Goal: Task Accomplishment & Management: Manage account settings

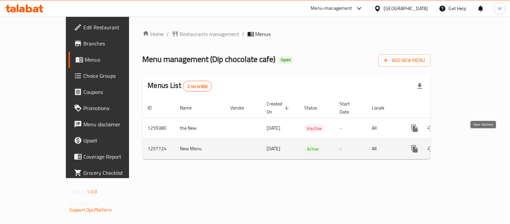
click at [467, 145] on icon "enhanced table" at bounding box center [463, 149] width 8 height 8
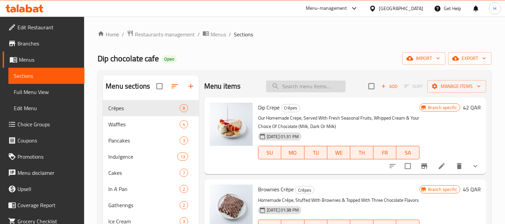
click at [312, 84] on input "search" at bounding box center [305, 86] width 79 height 12
paste input "Waffle sticks"
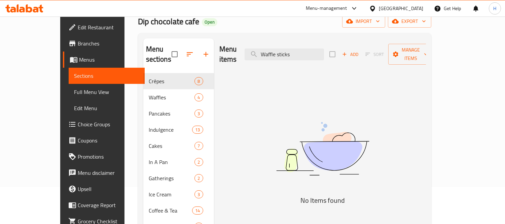
scroll to position [37, 0]
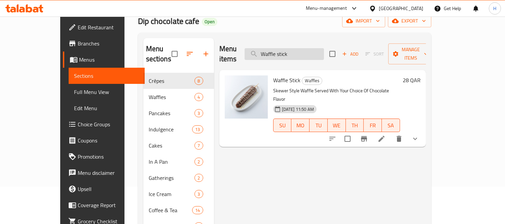
click at [281, 48] on input "Waffle stick" at bounding box center [283, 54] width 79 height 12
type input "Waffle stick"
click at [423, 130] on button "show more" at bounding box center [415, 138] width 16 height 16
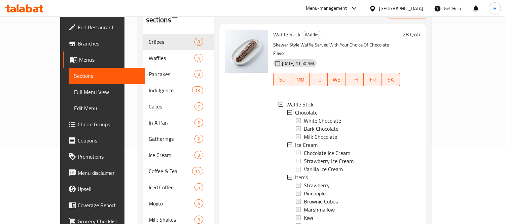
scroll to position [107, 0]
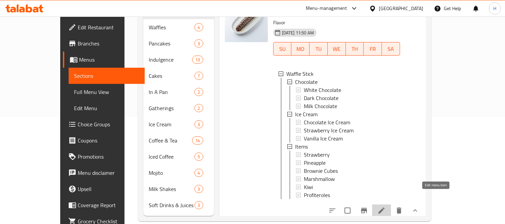
click at [385, 206] on icon at bounding box center [381, 210] width 8 height 8
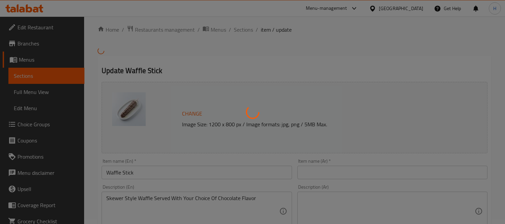
type input "جرعة شوكولاتة"
type input "1"
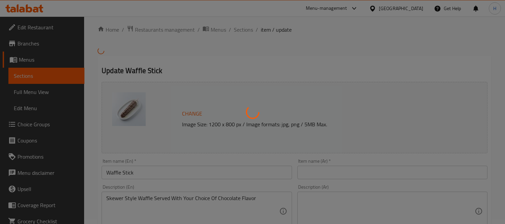
type input "6"
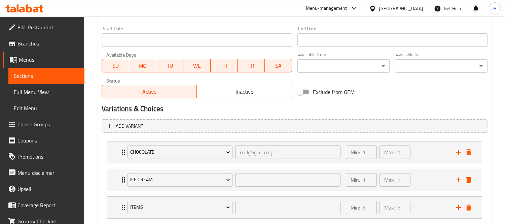
scroll to position [322, 0]
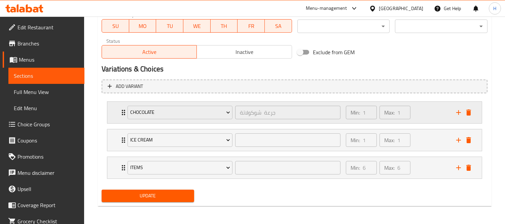
click at [110, 115] on div "Chocolate جرعة شوكولاتة ​ Min: 1 ​ Max: 1 ​" at bounding box center [294, 113] width 374 height 22
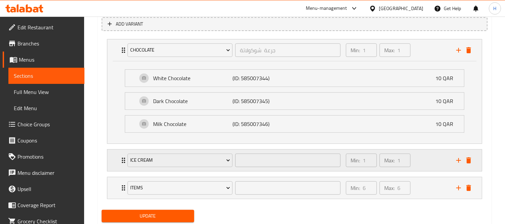
scroll to position [397, 0]
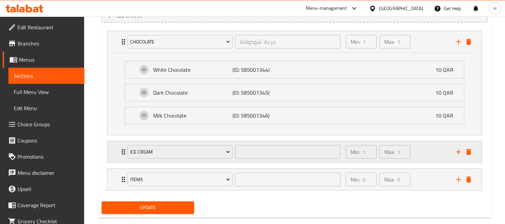
click at [422, 145] on div "Min: 1 ​ Max: 1 ​" at bounding box center [397, 152] width 110 height 22
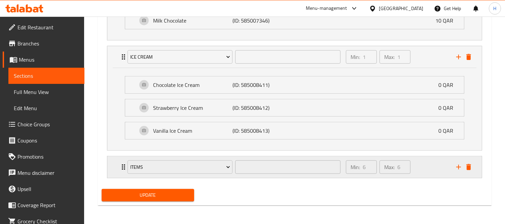
click at [428, 164] on div "Min: 6 ​ Max: 6 ​" at bounding box center [397, 167] width 110 height 22
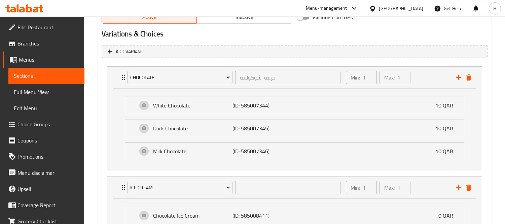
scroll to position [344, 0]
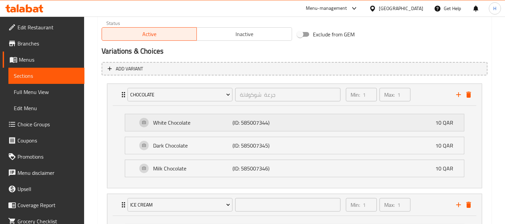
click at [315, 121] on div "White Chocolate (ID: 585007344) 10 QAR" at bounding box center [296, 122] width 318 height 17
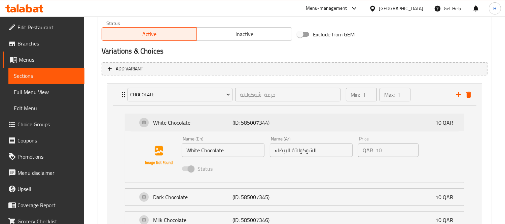
click at [251, 121] on p "(ID: 585007344)" at bounding box center [258, 122] width 53 height 8
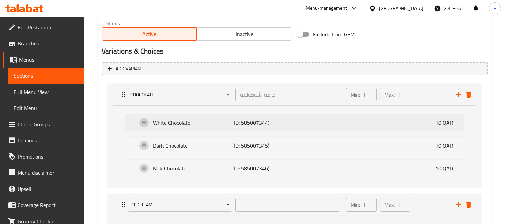
click at [251, 121] on p "(ID: 585007344)" at bounding box center [258, 122] width 53 height 8
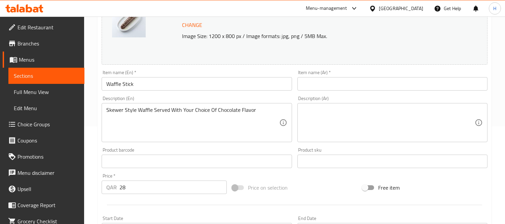
scroll to position [8, 0]
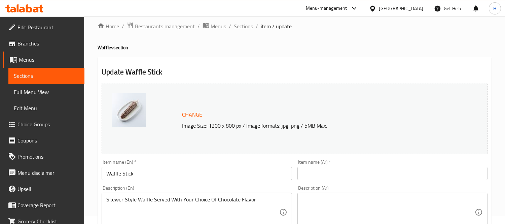
click at [195, 171] on input "Waffle Stick" at bounding box center [197, 172] width 190 height 13
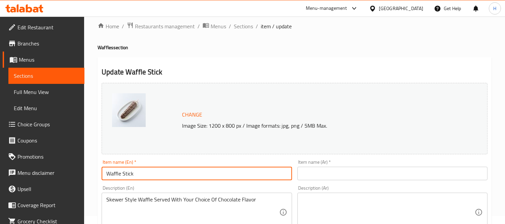
click at [195, 171] on input "Waffle Stick" at bounding box center [197, 172] width 190 height 13
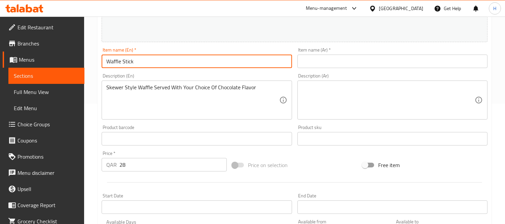
click at [362, 70] on div "Item name (Ar)   * Item name (Ar) *" at bounding box center [392, 58] width 195 height 26
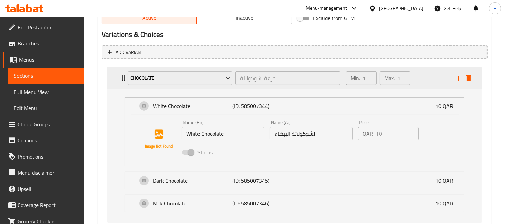
scroll to position [382, 0]
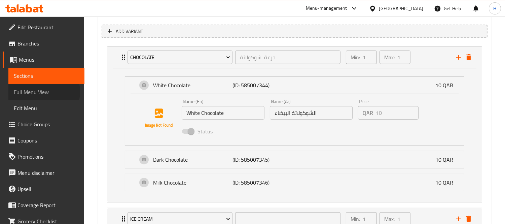
click at [39, 91] on span "Full Menu View" at bounding box center [46, 92] width 65 height 8
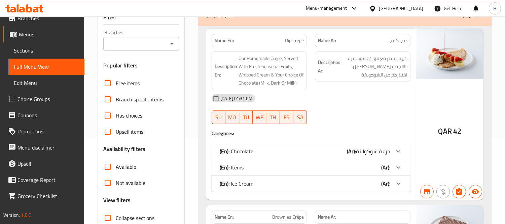
scroll to position [120, 0]
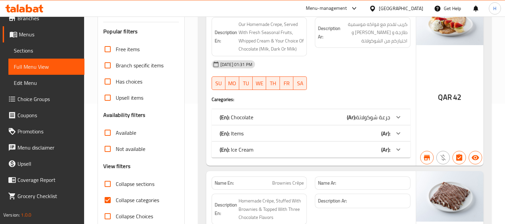
drag, startPoint x: 140, startPoint y: 199, endPoint x: 321, endPoint y: 32, distance: 246.5
click at [140, 199] on span "Collapse categories" at bounding box center [137, 200] width 43 height 8
click at [116, 199] on input "Collapse categories" at bounding box center [108, 200] width 16 height 16
checkbox input "false"
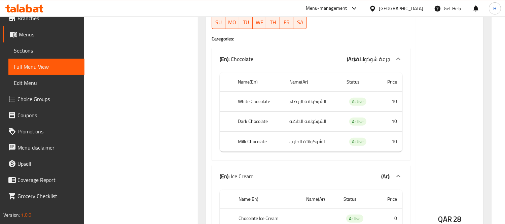
scroll to position [5486, 0]
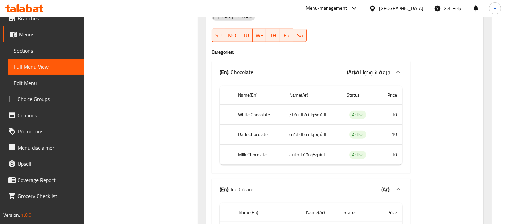
click at [33, 54] on span "Sections" at bounding box center [46, 50] width 65 height 8
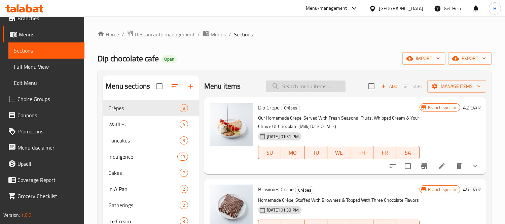
click at [323, 86] on input "search" at bounding box center [305, 86] width 79 height 12
paste input "Waffle stick"
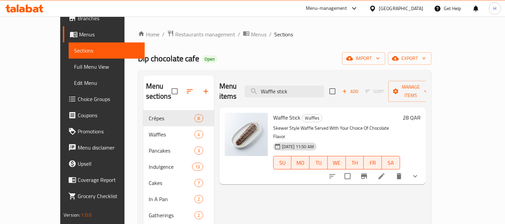
type input "Waffle stick"
click at [385, 172] on icon at bounding box center [381, 176] width 8 height 8
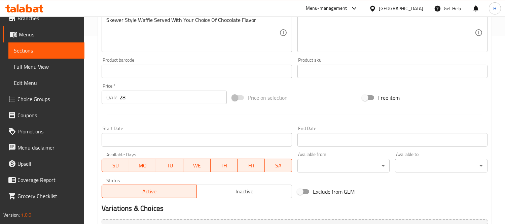
scroll to position [327, 0]
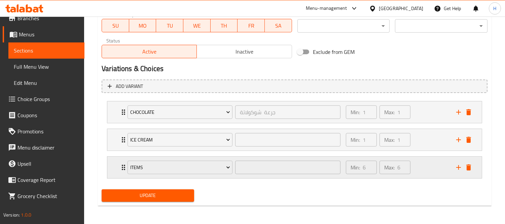
click at [285, 176] on div "Items ​" at bounding box center [233, 167] width 221 height 22
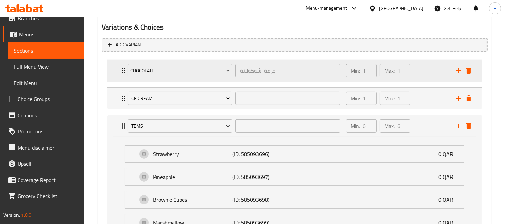
scroll to position [364, 0]
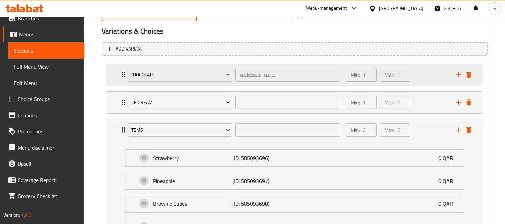
click at [425, 69] on div "Min: 1 ​ Max: 1 ​" at bounding box center [397, 75] width 110 height 22
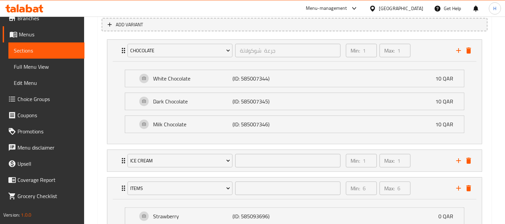
scroll to position [401, 0]
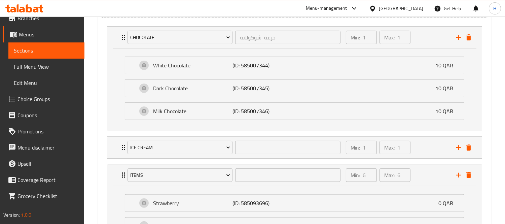
click at [63, 96] on span "Choice Groups" at bounding box center [48, 99] width 62 height 8
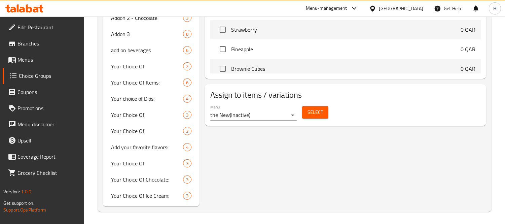
scroll to position [351, 0]
click at [311, 118] on div "Select" at bounding box center [315, 112] width 32 height 18
click at [313, 114] on span "Select" at bounding box center [314, 111] width 15 height 8
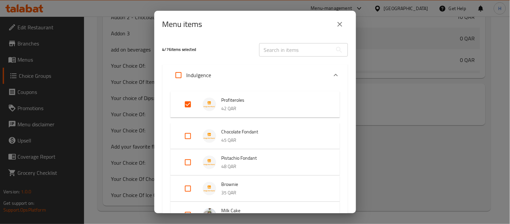
click at [297, 56] on input "text" at bounding box center [295, 49] width 73 height 13
paste input "Waffle stick"
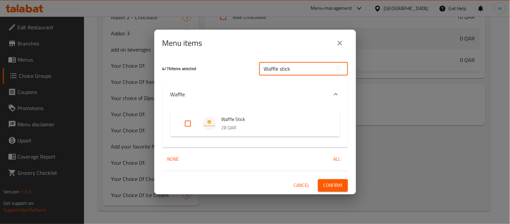
type input "Waffle stick"
click at [337, 42] on icon "close" at bounding box center [340, 43] width 8 height 8
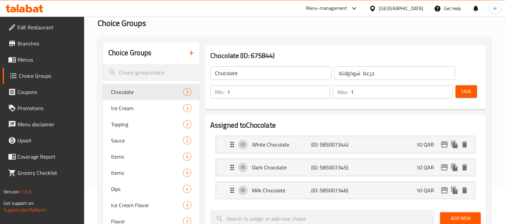
scroll to position [52, 0]
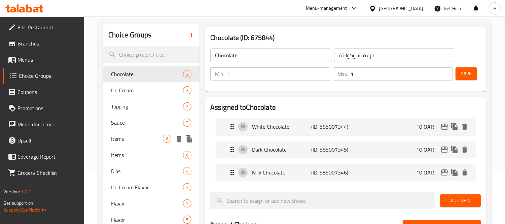
click at [142, 133] on div "Items 6" at bounding box center [151, 138] width 96 height 16
type input "Items"
type input "6"
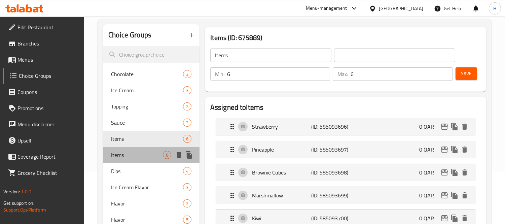
click at [139, 147] on div "Items 6" at bounding box center [151, 155] width 96 height 16
type input "4"
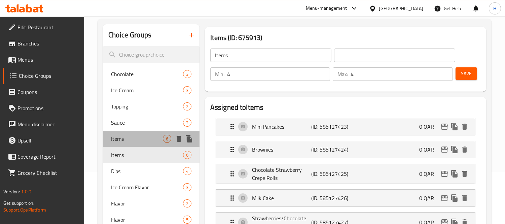
click at [142, 138] on span "Items" at bounding box center [137, 138] width 52 height 8
type input "6"
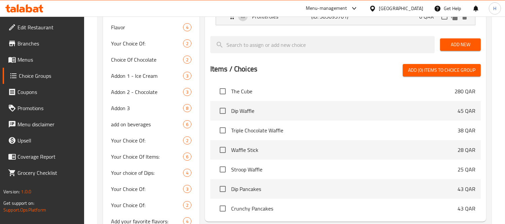
scroll to position [351, 0]
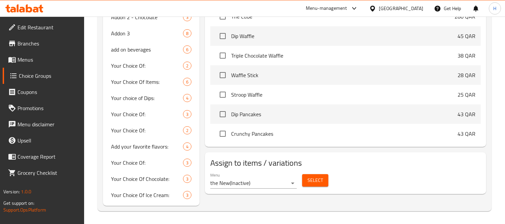
click at [319, 174] on button "Select" at bounding box center [315, 180] width 26 height 12
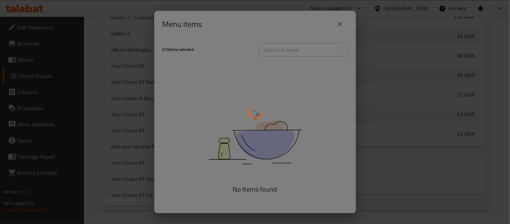
click at [341, 25] on div at bounding box center [255, 112] width 510 height 224
click at [343, 19] on div at bounding box center [255, 112] width 510 height 224
click at [341, 22] on div at bounding box center [255, 112] width 510 height 224
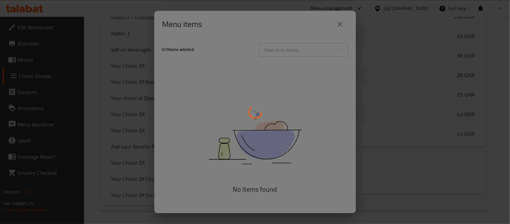
click at [342, 26] on div at bounding box center [255, 112] width 510 height 224
click at [395, 154] on div at bounding box center [255, 112] width 510 height 224
drag, startPoint x: 338, startPoint y: 14, endPoint x: 340, endPoint y: 2, distance: 12.7
click at [338, 14] on div at bounding box center [255, 112] width 510 height 224
click at [340, 24] on div at bounding box center [255, 112] width 510 height 224
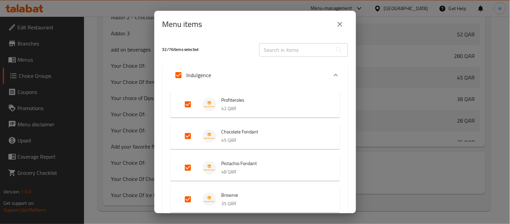
click at [338, 28] on icon "close" at bounding box center [340, 24] width 8 height 8
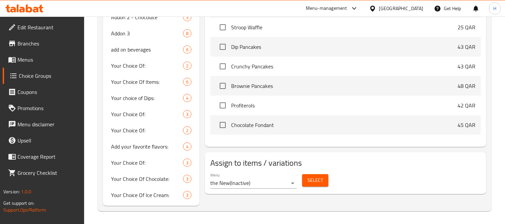
scroll to position [448, 0]
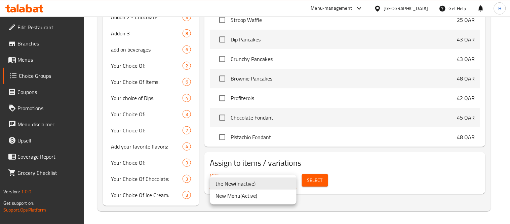
click at [256, 193] on li "New Menu ( Active )" at bounding box center [253, 195] width 86 height 12
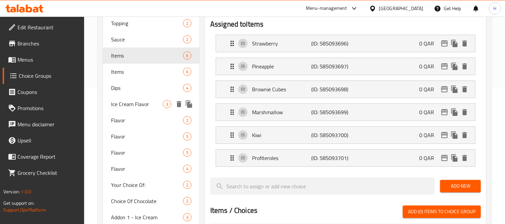
scroll to position [127, 0]
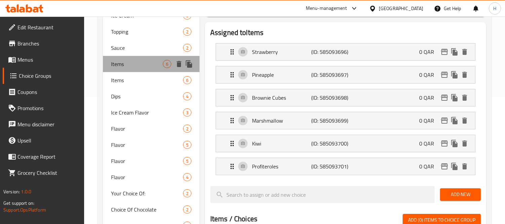
click at [126, 66] on span "Items" at bounding box center [137, 64] width 52 height 8
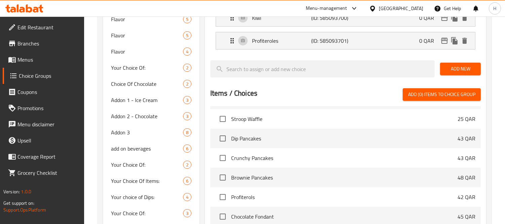
scroll to position [276, 0]
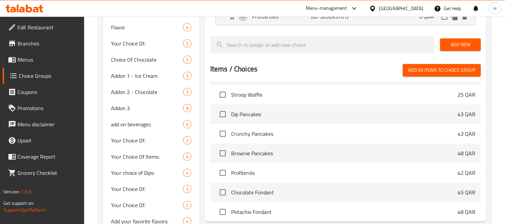
click at [503, 115] on div "Home / Restaurants management / Choice Groups Choice Groups Choice Groups Choco…" at bounding box center [294, 19] width 421 height 559
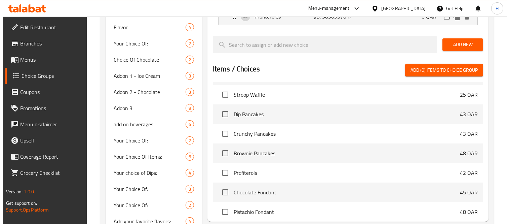
scroll to position [351, 0]
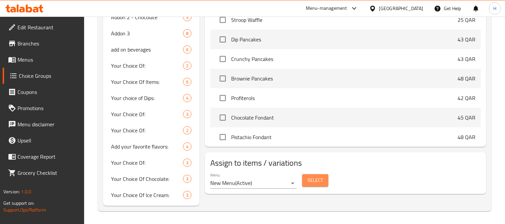
click at [313, 182] on span "Select" at bounding box center [314, 180] width 15 height 8
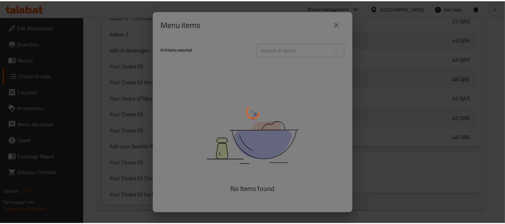
scroll to position [493, 0]
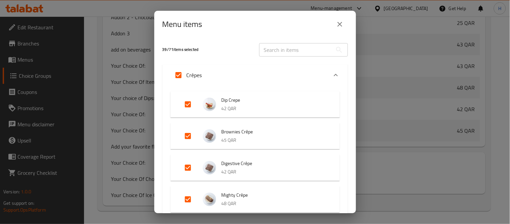
click at [296, 51] on input "text" at bounding box center [295, 49] width 73 height 13
paste input "Waffle stick"
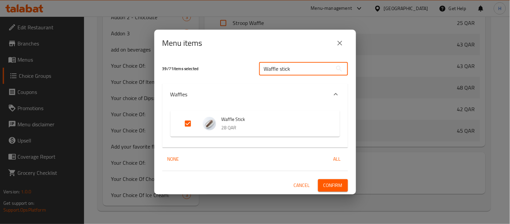
type input "Waffle stick"
click at [341, 36] on button "close" at bounding box center [340, 43] width 16 height 16
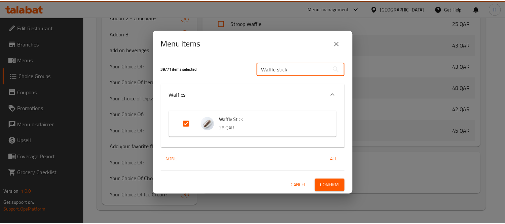
scroll to position [448, 0]
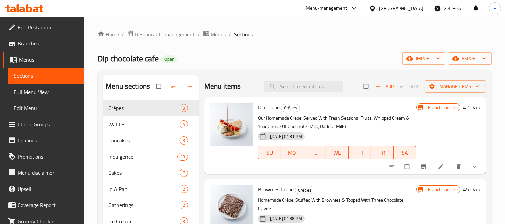
click at [52, 91] on span "Full Menu View" at bounding box center [46, 92] width 65 height 8
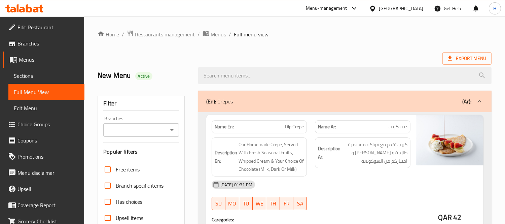
click at [48, 120] on span "Choice Groups" at bounding box center [48, 124] width 62 height 8
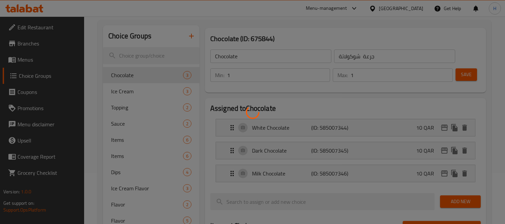
scroll to position [75, 0]
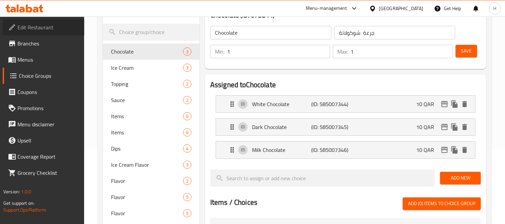
click at [28, 23] on span "Edit Restaurant" at bounding box center [48, 27] width 62 height 8
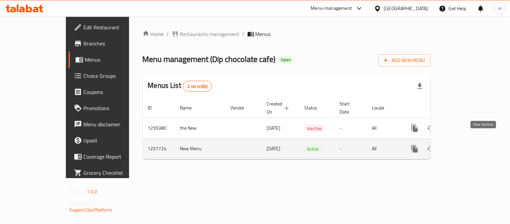
click at [471, 141] on link "enhanced table" at bounding box center [463, 149] width 16 height 16
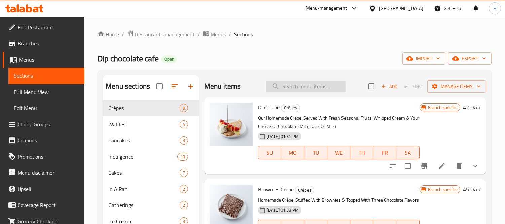
click at [313, 85] on input "search" at bounding box center [305, 86] width 79 height 12
paste input "Waffle stick"
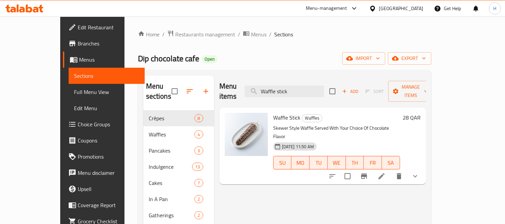
type input "Waffle stick"
click at [423, 168] on button "show more" at bounding box center [415, 176] width 16 height 16
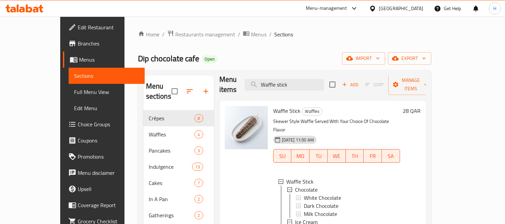
scroll to position [1, 0]
drag, startPoint x: 456, startPoint y: 39, endPoint x: 466, endPoint y: 40, distance: 10.5
click at [431, 39] on div "Home / Restaurants management / Menus / Sections Dip chocolate cafe Open import…" at bounding box center [284, 179] width 293 height 298
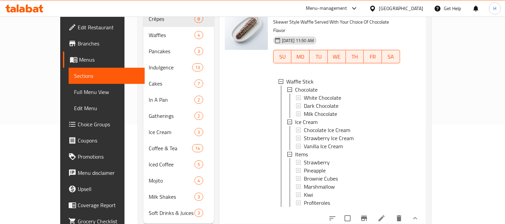
scroll to position [107, 0]
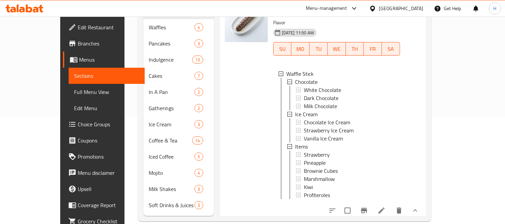
click at [391, 204] on li at bounding box center [381, 210] width 19 height 12
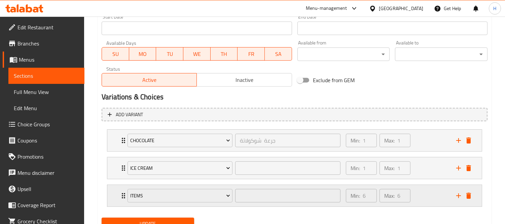
scroll to position [327, 0]
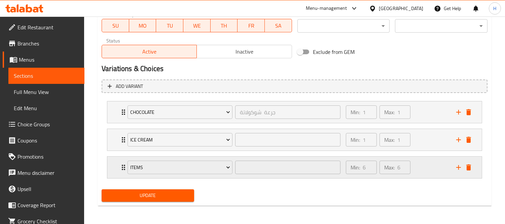
click at [419, 167] on div "Min: 6 ​ Max: 6 ​" at bounding box center [397, 167] width 110 height 22
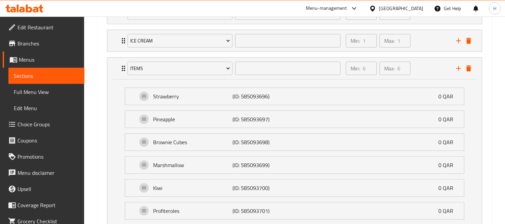
scroll to position [476, 0]
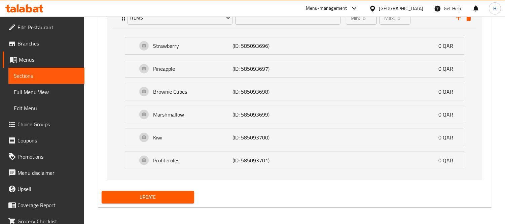
click at [168, 197] on span "Update" at bounding box center [148, 197] width 82 height 8
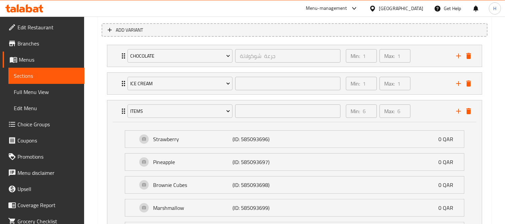
scroll to position [374, 0]
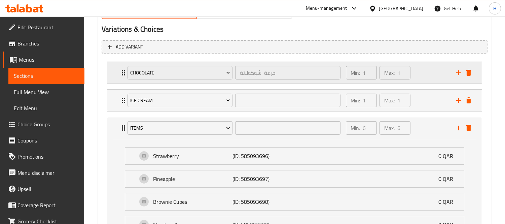
click at [415, 70] on div "Min: 1 ​ Max: 1 ​" at bounding box center [397, 73] width 110 height 22
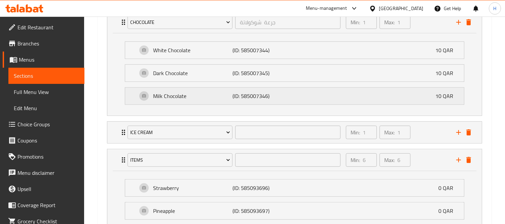
scroll to position [411, 0]
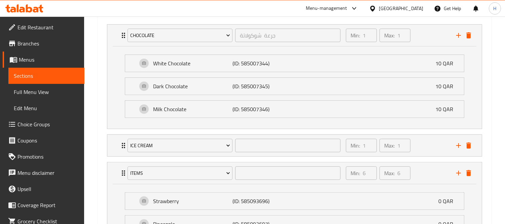
click at [59, 93] on span "Full Menu View" at bounding box center [46, 92] width 65 height 8
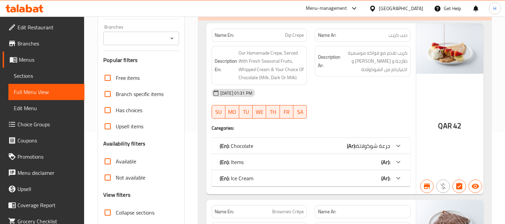
scroll to position [149, 0]
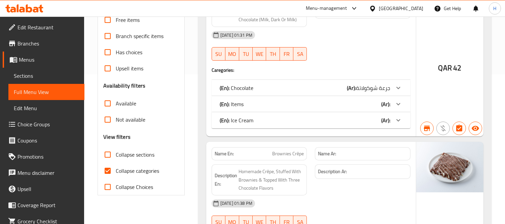
click at [146, 169] on span "Collapse categories" at bounding box center [137, 170] width 43 height 8
click at [116, 169] on input "Collapse categories" at bounding box center [108, 170] width 16 height 16
checkbox input "false"
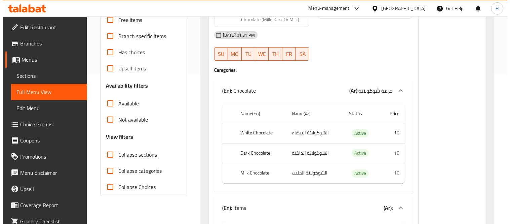
scroll to position [0, 0]
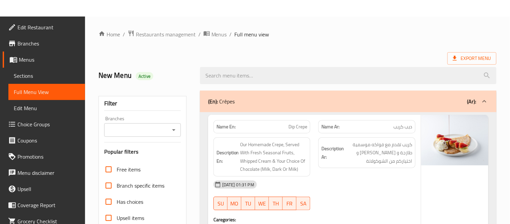
click at [61, 75] on span "Sections" at bounding box center [47, 76] width 66 height 8
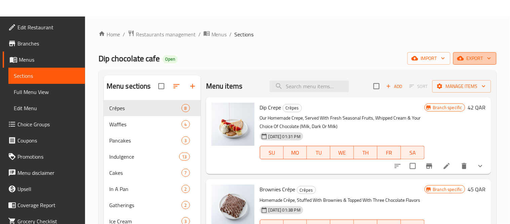
click at [474, 60] on span "export" at bounding box center [475, 58] width 33 height 8
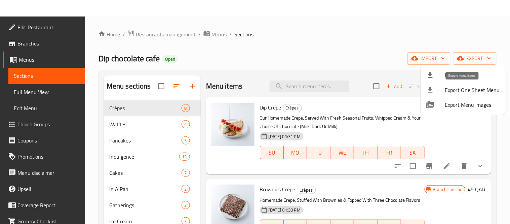
click at [449, 74] on span "Export Menu" at bounding box center [472, 75] width 55 height 8
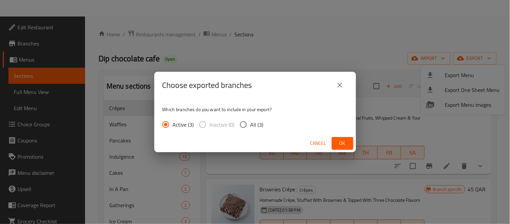
click at [255, 123] on span "All (3)" at bounding box center [256, 124] width 13 height 8
click at [250, 123] on input "All (3)" at bounding box center [243, 124] width 14 height 14
radio input "true"
click at [343, 145] on span "Ok" at bounding box center [342, 143] width 11 height 8
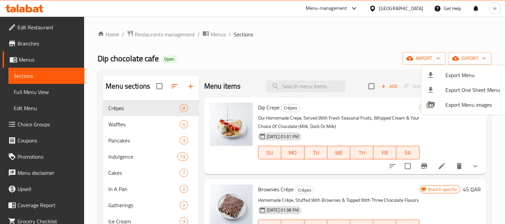
click at [310, 86] on div at bounding box center [252, 112] width 505 height 224
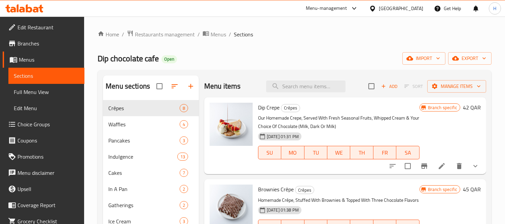
click at [310, 86] on input "search" at bounding box center [305, 86] width 79 height 12
paste input "Waffle stick"
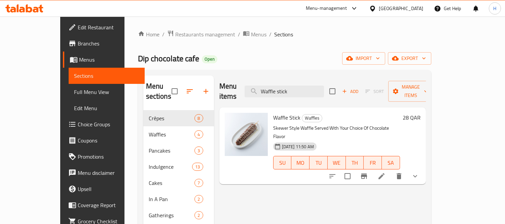
type input "Waffle stick"
click at [419, 172] on icon "show more" at bounding box center [415, 176] width 8 height 8
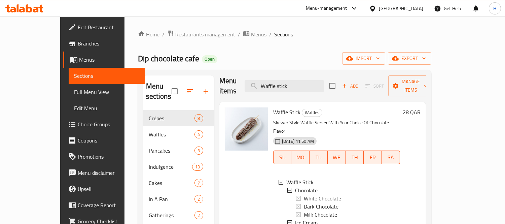
scroll to position [7, 0]
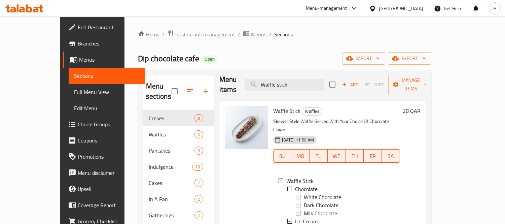
click at [69, 83] on link "Sections" at bounding box center [107, 76] width 76 height 16
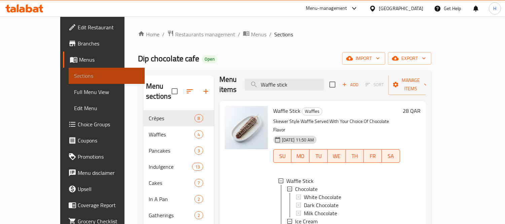
click at [69, 83] on link "Sections" at bounding box center [107, 76] width 76 height 16
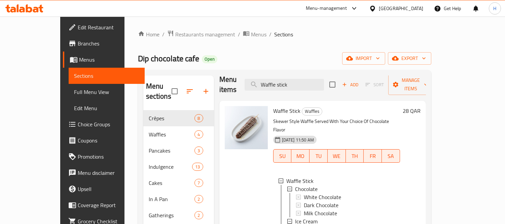
click at [69, 80] on link "Sections" at bounding box center [107, 76] width 76 height 16
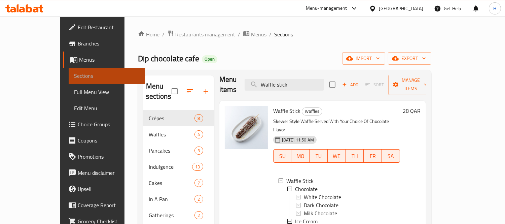
click at [69, 80] on link "Sections" at bounding box center [107, 76] width 76 height 16
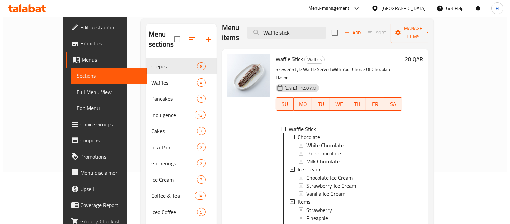
scroll to position [107, 0]
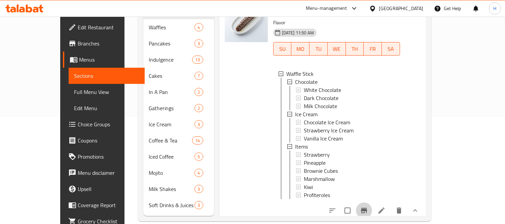
click at [367, 207] on icon "Branch-specific-item" at bounding box center [364, 209] width 6 height 5
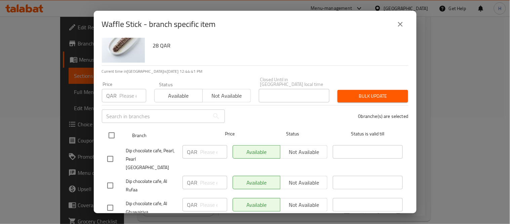
scroll to position [31, 0]
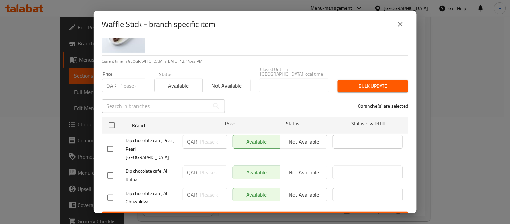
click at [403, 19] on button "close" at bounding box center [400, 24] width 16 height 16
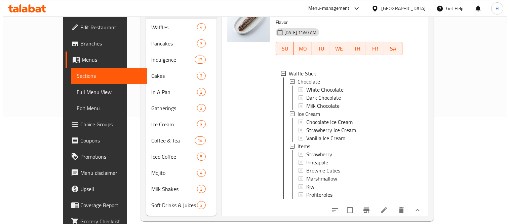
scroll to position [0, 0]
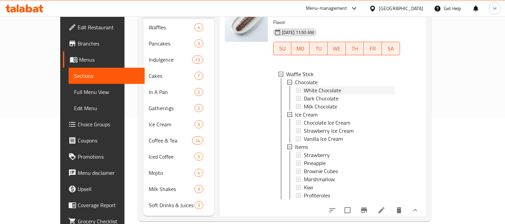
click at [348, 86] on div "White Chocolate" at bounding box center [349, 90] width 91 height 8
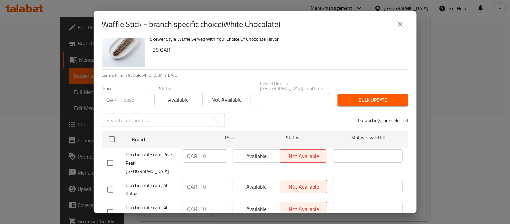
scroll to position [31, 0]
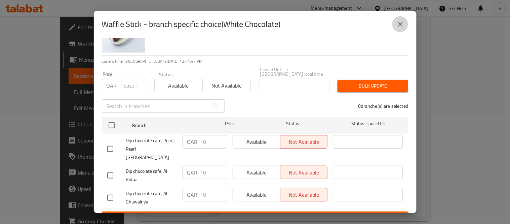
click at [405, 22] on button "close" at bounding box center [400, 24] width 16 height 16
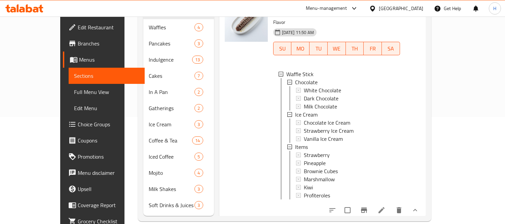
click at [349, 86] on div "White Chocolate" at bounding box center [349, 90] width 91 height 8
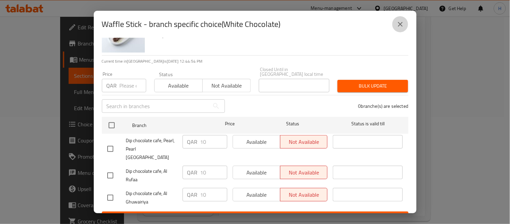
click at [398, 24] on icon "close" at bounding box center [400, 24] width 8 height 8
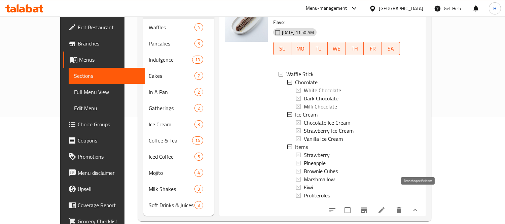
click at [372, 202] on button "Branch-specific-item" at bounding box center [364, 210] width 16 height 16
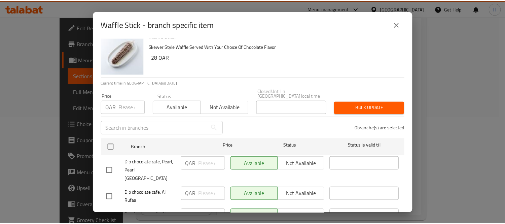
scroll to position [0, 0]
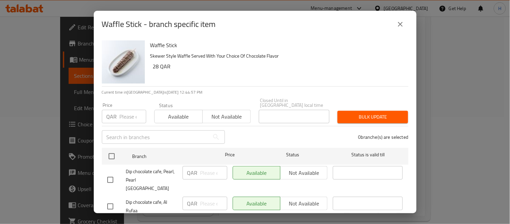
click at [399, 25] on icon "close" at bounding box center [400, 24] width 5 height 5
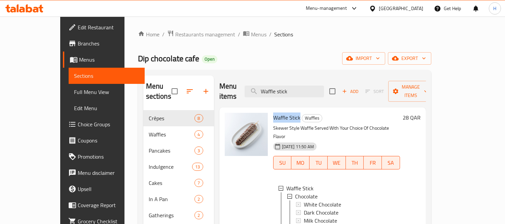
drag, startPoint x: 284, startPoint y: 109, endPoint x: 256, endPoint y: 106, distance: 27.7
click at [270, 110] on div "Waffle Stick Waffles Skewer Style Waffle Served With Your Choice Of Chocolate F…" at bounding box center [336, 219] width 132 height 219
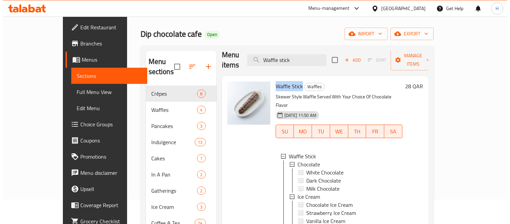
scroll to position [37, 0]
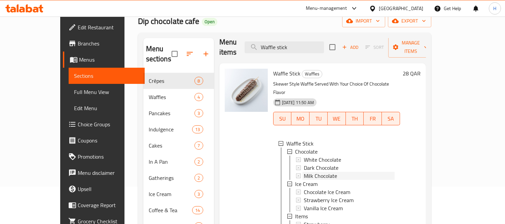
click at [331, 171] on div "Milk Chocolate" at bounding box center [349, 175] width 91 height 8
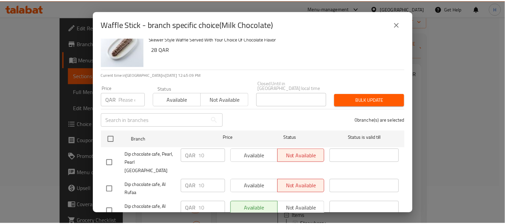
scroll to position [31, 0]
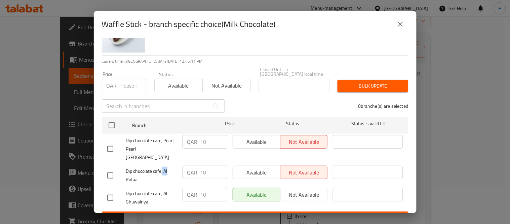
drag, startPoint x: 171, startPoint y: 153, endPoint x: 162, endPoint y: 155, distance: 9.0
click at [162, 167] on span "Dip chocolate cafe, Al Rufaa" at bounding box center [151, 175] width 51 height 17
click at [397, 19] on button "close" at bounding box center [400, 24] width 16 height 16
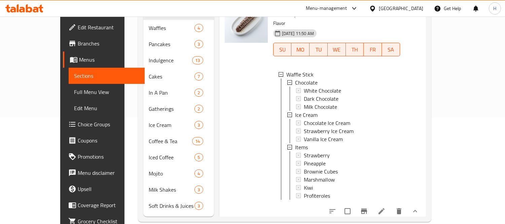
scroll to position [107, 0]
click at [335, 102] on div "Milk Chocolate" at bounding box center [349, 106] width 91 height 8
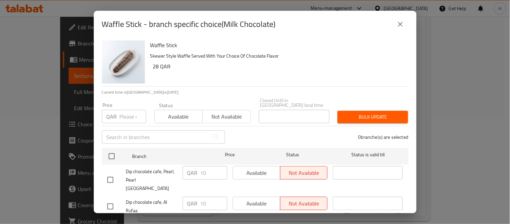
click at [378, 36] on div "Waffle Stick - branch specific choice(Milk Chocolate)" at bounding box center [255, 24] width 323 height 27
click at [392, 25] on div "Waffle Stick - branch specific choice(Milk Chocolate)" at bounding box center [255, 24] width 307 height 16
click at [394, 24] on button "close" at bounding box center [400, 24] width 16 height 16
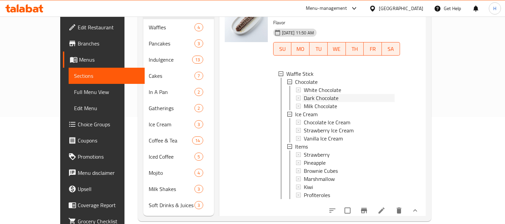
click at [335, 94] on div "Dark Chocolate" at bounding box center [349, 98] width 91 height 8
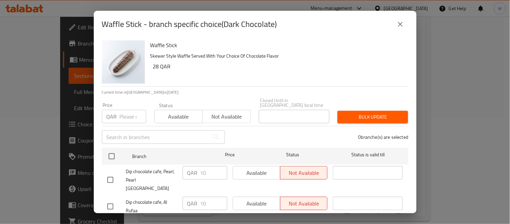
click at [402, 21] on icon "close" at bounding box center [400, 24] width 8 height 8
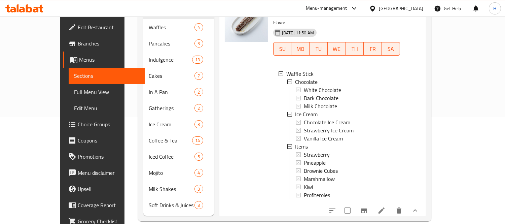
click at [385, 206] on icon at bounding box center [381, 210] width 8 height 8
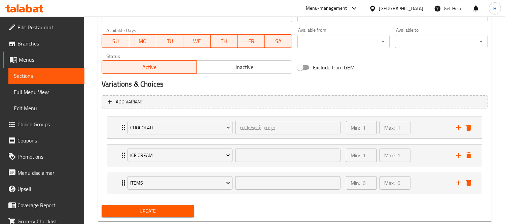
scroll to position [327, 0]
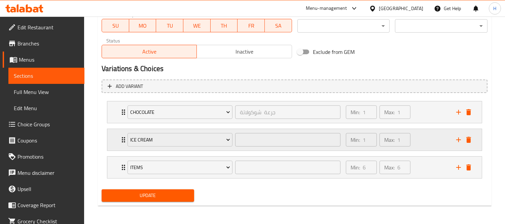
click at [432, 133] on div "Min: 1 ​ Max: 1 ​" at bounding box center [397, 140] width 110 height 22
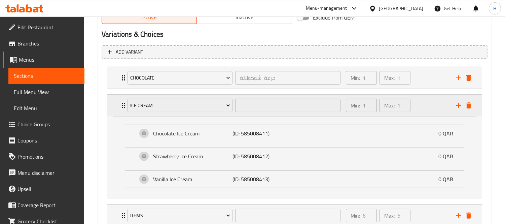
scroll to position [401, 0]
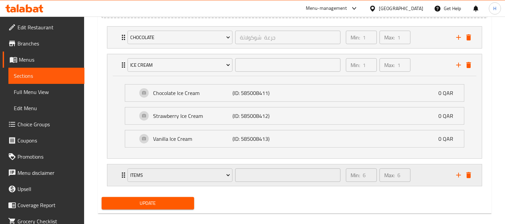
click at [419, 172] on div "Min: 6 ​ Max: 6 ​" at bounding box center [397, 175] width 110 height 22
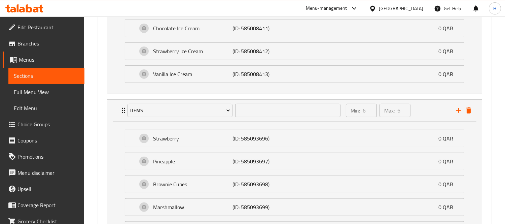
scroll to position [551, 0]
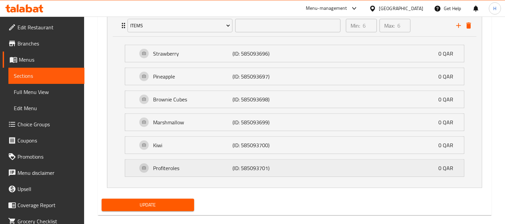
click at [321, 167] on div "Profiteroles (ID: 585093701) 0 QAR" at bounding box center [296, 167] width 318 height 17
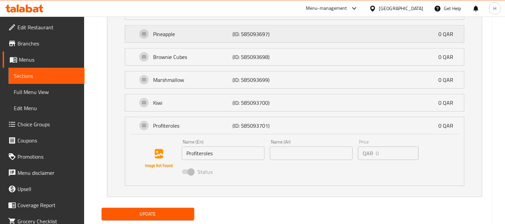
scroll to position [612, 0]
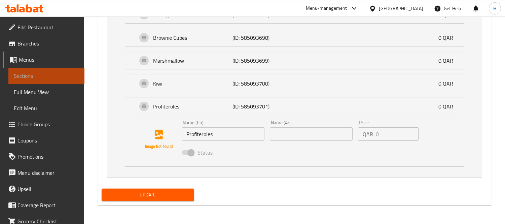
click at [51, 75] on span "Sections" at bounding box center [46, 76] width 65 height 8
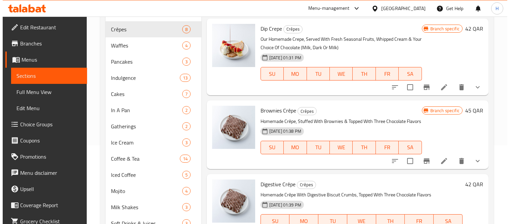
scroll to position [32, 0]
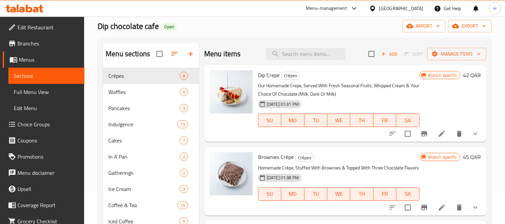
click at [301, 45] on div "Menu items Add Sort Manage items" at bounding box center [345, 54] width 282 height 22
click at [304, 49] on input "search" at bounding box center [305, 54] width 79 height 12
paste input "Waffle stick"
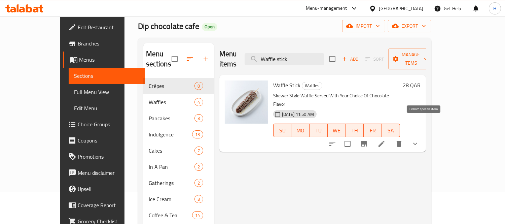
type input "Waffle stick"
click at [372, 135] on button "Branch-specific-item" at bounding box center [364, 143] width 16 height 16
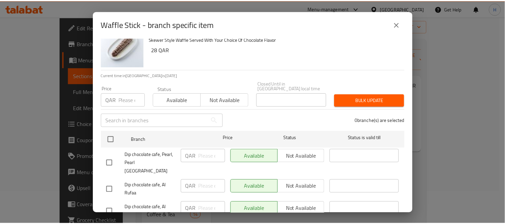
scroll to position [31, 0]
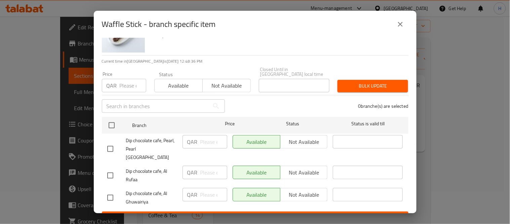
click at [395, 22] on button "close" at bounding box center [400, 24] width 16 height 16
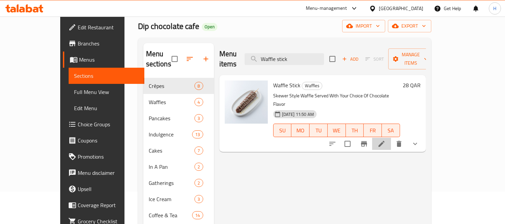
click at [385, 140] on icon at bounding box center [381, 144] width 8 height 8
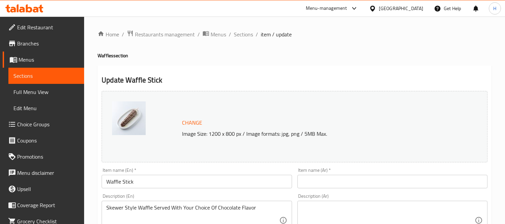
click at [56, 75] on div at bounding box center [252, 112] width 505 height 224
click at [56, 75] on span "Sections" at bounding box center [46, 76] width 65 height 8
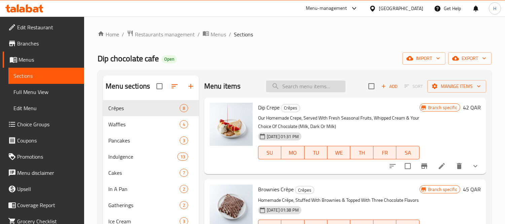
click at [298, 85] on input "search" at bounding box center [305, 86] width 79 height 12
paste input "Waffle stick"
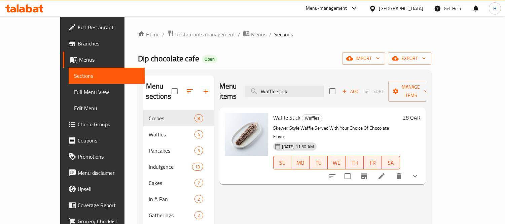
type input "Waffle stick"
click at [423, 168] on button "show more" at bounding box center [415, 176] width 16 height 16
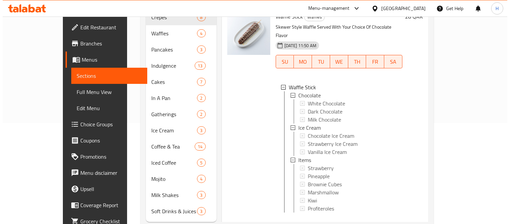
scroll to position [107, 0]
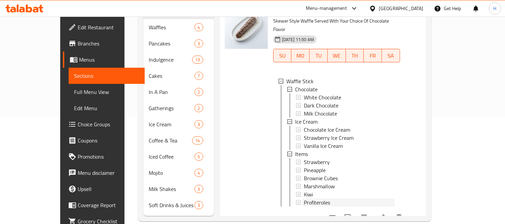
click at [323, 198] on div "Profiteroles" at bounding box center [349, 202] width 91 height 8
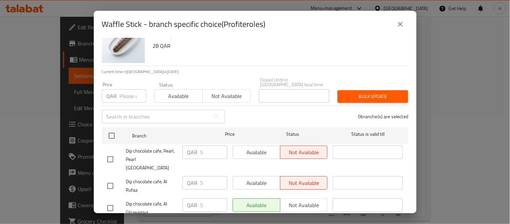
scroll to position [31, 0]
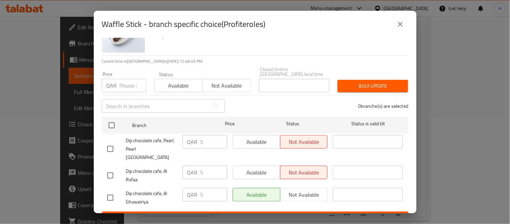
click at [398, 16] on button "close" at bounding box center [400, 24] width 16 height 16
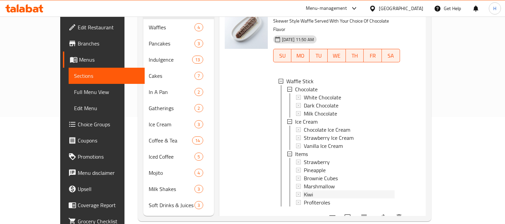
click at [304, 190] on span "Kiwi" at bounding box center [308, 194] width 9 height 8
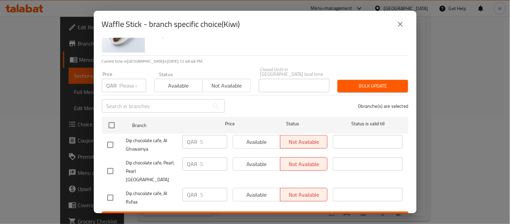
click at [396, 25] on button "close" at bounding box center [400, 24] width 16 height 16
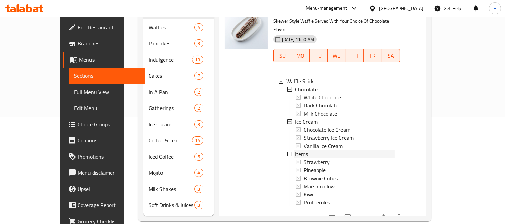
click at [330, 150] on div "Items" at bounding box center [345, 154] width 100 height 8
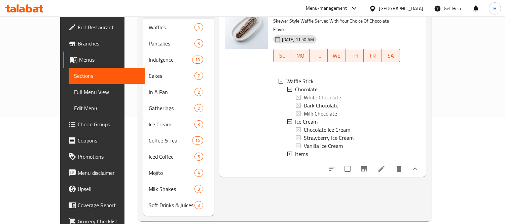
click at [330, 150] on div "Items" at bounding box center [345, 154] width 100 height 8
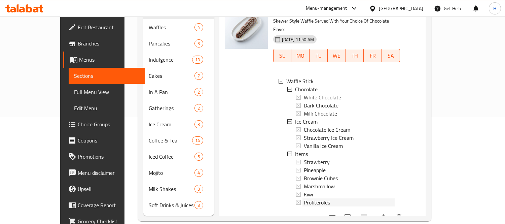
click at [321, 198] on div "Profiteroles" at bounding box center [349, 202] width 91 height 8
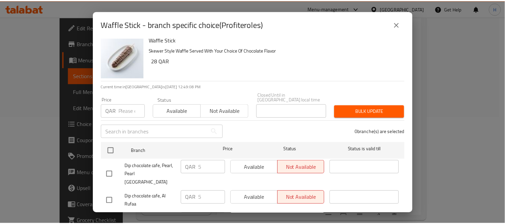
scroll to position [0, 0]
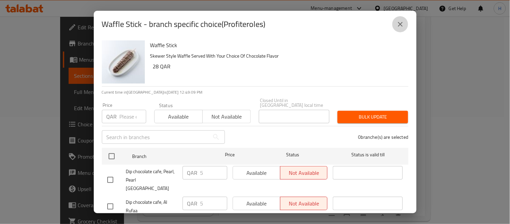
click at [404, 29] on button "close" at bounding box center [400, 24] width 16 height 16
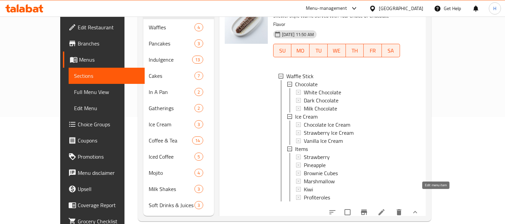
scroll to position [7, 0]
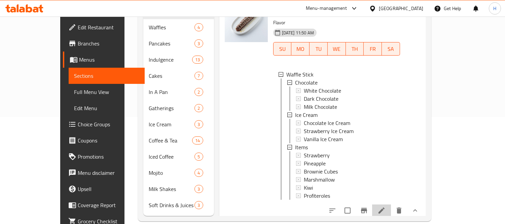
click at [391, 204] on li at bounding box center [381, 210] width 19 height 12
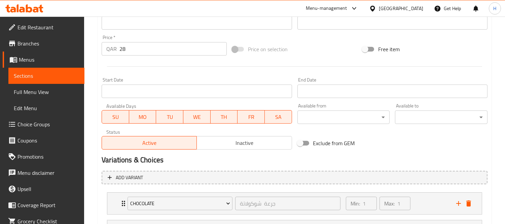
scroll to position [327, 0]
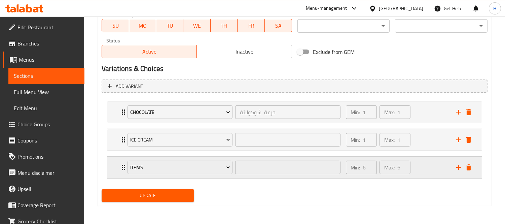
click at [122, 165] on icon "Expand" at bounding box center [123, 166] width 3 height 5
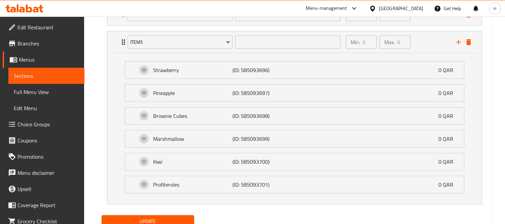
scroll to position [439, 0]
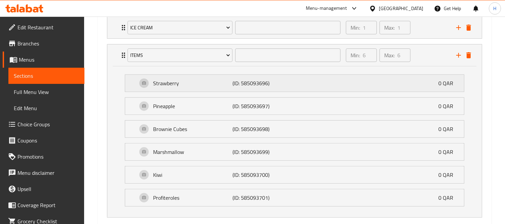
click at [318, 79] on div "Strawberry (ID: 585093696) 0 QAR" at bounding box center [296, 83] width 318 height 17
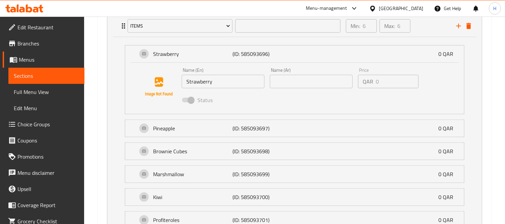
scroll to position [455, 0]
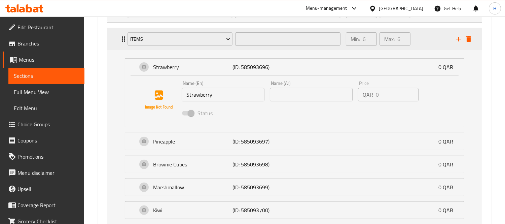
click at [117, 40] on div "Items ​ Min: 6 ​ Max: 6 ​" at bounding box center [294, 39] width 374 height 22
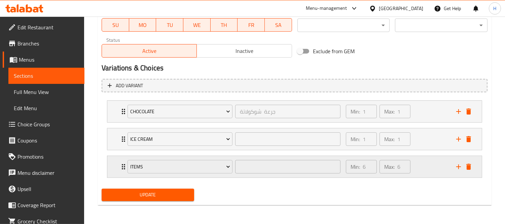
scroll to position [327, 0]
click at [118, 123] on div "Items ​ Min: 6 ​ Max: 6 ​" at bounding box center [294, 112] width 374 height 22
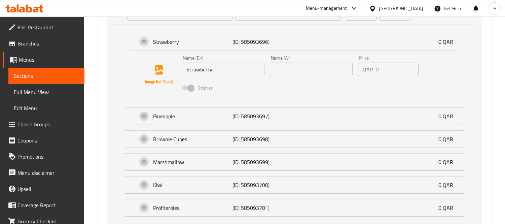
scroll to position [492, 0]
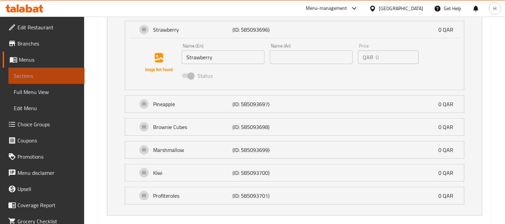
click at [74, 71] on link "Sections" at bounding box center [46, 76] width 76 height 16
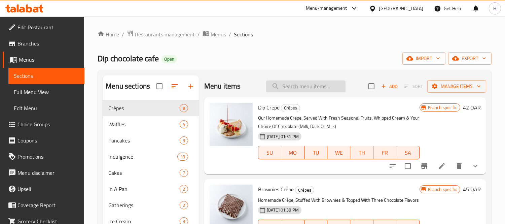
click at [317, 83] on input "search" at bounding box center [305, 86] width 79 height 12
paste input "Waffle stick"
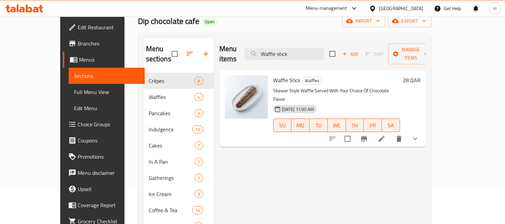
type input "Waffle stick"
click at [423, 130] on button "show more" at bounding box center [415, 138] width 16 height 16
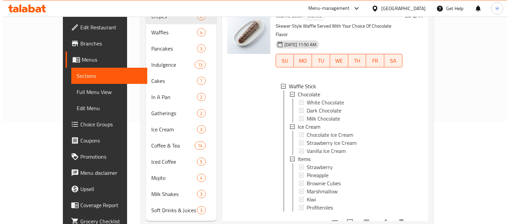
scroll to position [107, 0]
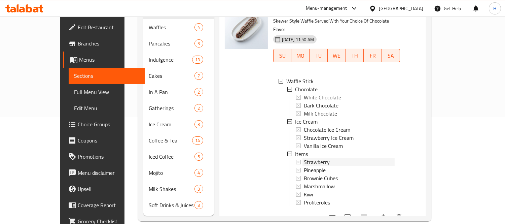
click at [308, 158] on span "Strawberry" at bounding box center [317, 162] width 26 height 8
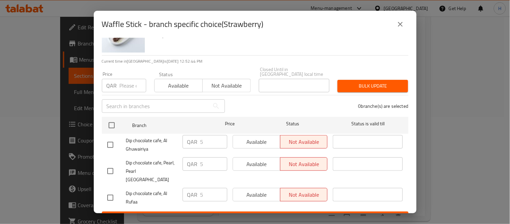
click at [397, 21] on icon "close" at bounding box center [400, 24] width 8 height 8
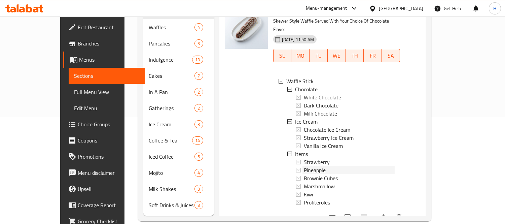
click at [304, 166] on span "Pineapple" at bounding box center [315, 170] width 22 height 8
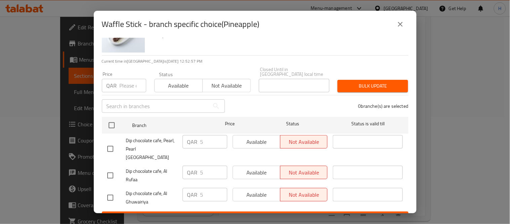
click at [403, 31] on button "close" at bounding box center [400, 24] width 16 height 16
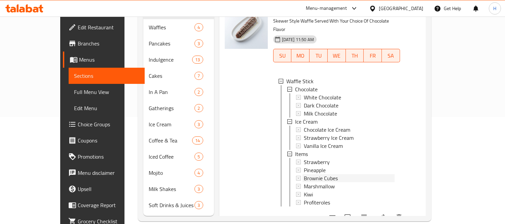
click at [304, 174] on span "Brownie Cubes" at bounding box center [321, 178] width 34 height 8
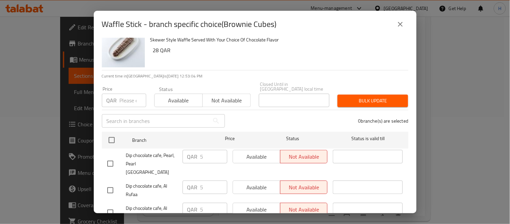
scroll to position [31, 0]
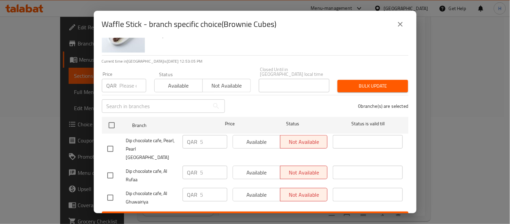
click at [449, 61] on div "Waffle Stick - branch specific choice(Brownie Cubes) Waffle Stick Skewer Style …" at bounding box center [255, 112] width 510 height 224
click at [398, 26] on icon "close" at bounding box center [400, 24] width 8 height 8
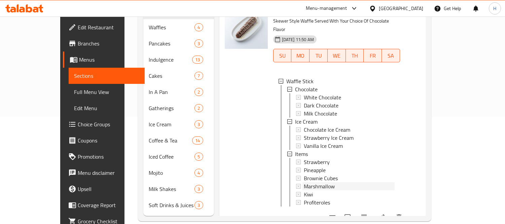
click at [308, 182] on span "Marshmallow" at bounding box center [319, 186] width 31 height 8
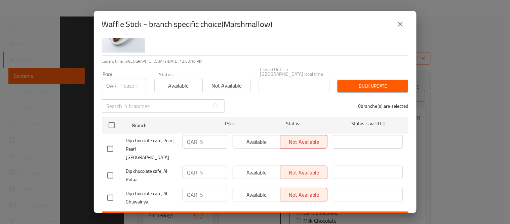
scroll to position [107, 0]
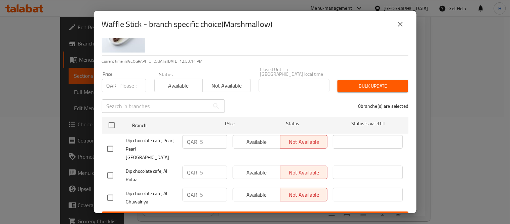
click at [399, 26] on icon "close" at bounding box center [400, 24] width 8 height 8
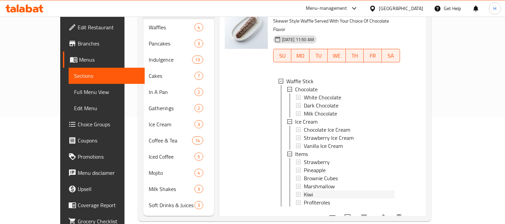
click at [304, 190] on div "Kiwi" at bounding box center [349, 194] width 91 height 8
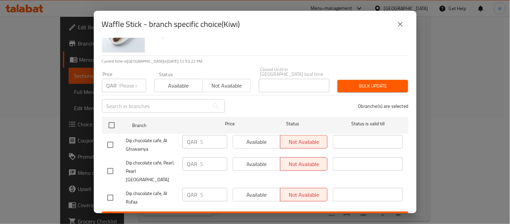
click at [408, 24] on button "close" at bounding box center [400, 24] width 16 height 16
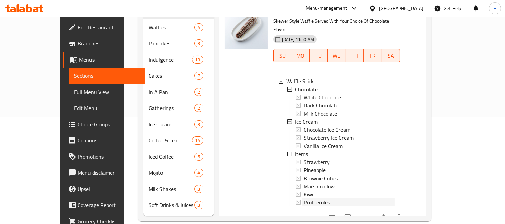
click at [308, 198] on span "Profiteroles" at bounding box center [317, 202] width 26 height 8
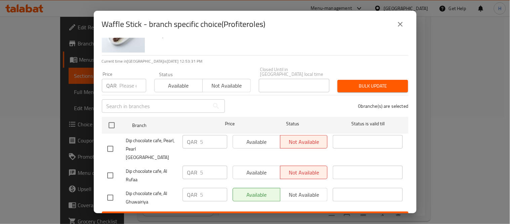
click at [397, 22] on icon "close" at bounding box center [400, 24] width 8 height 8
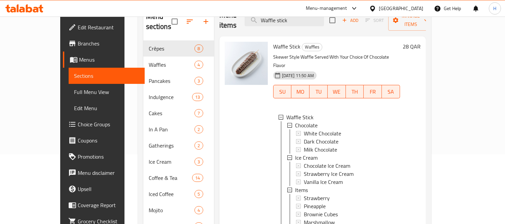
scroll to position [0, 0]
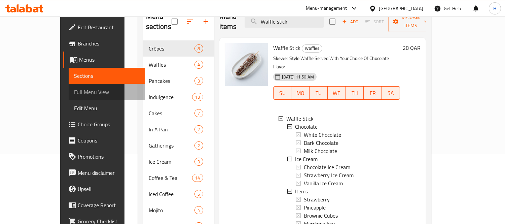
click at [74, 89] on span "Full Menu View" at bounding box center [106, 92] width 65 height 8
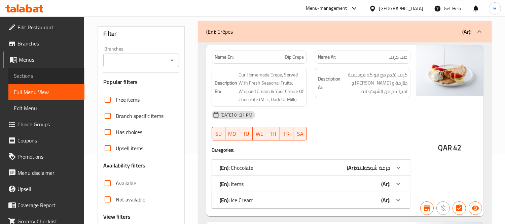
click at [62, 74] on span "Sections" at bounding box center [46, 76] width 65 height 8
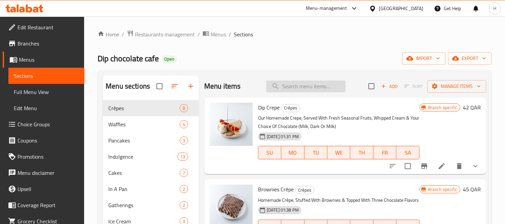
click at [308, 89] on input "search" at bounding box center [305, 86] width 79 height 12
paste input "Waffle Stick"
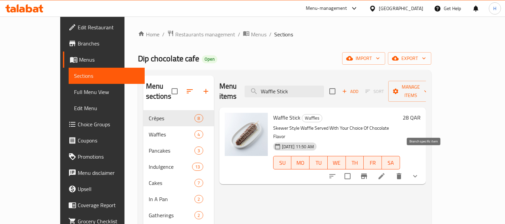
type input "Waffle Stick"
click at [367, 173] on icon "Branch-specific-item" at bounding box center [364, 175] width 6 height 5
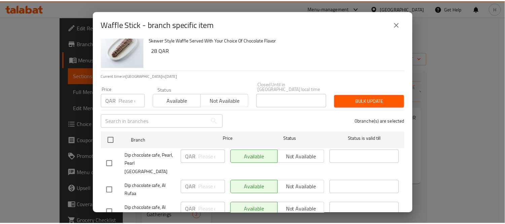
scroll to position [31, 0]
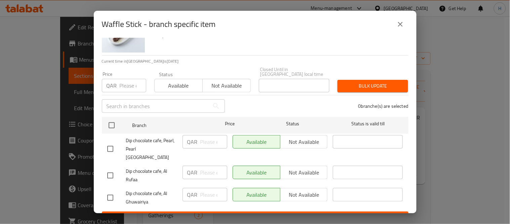
click at [400, 25] on icon "close" at bounding box center [400, 24] width 8 height 8
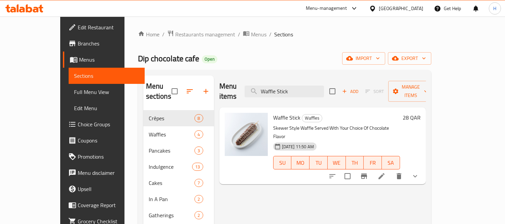
click at [423, 168] on button "show more" at bounding box center [415, 176] width 16 height 16
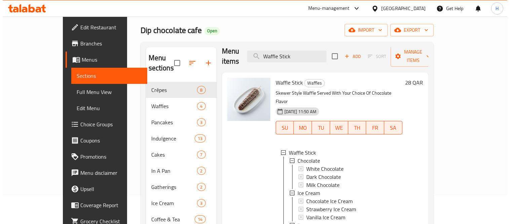
scroll to position [75, 0]
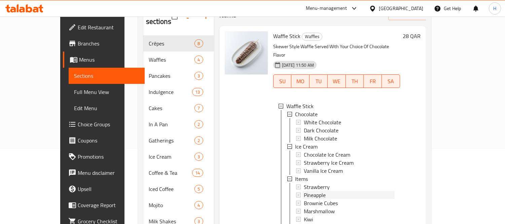
click at [304, 191] on span "Pineapple" at bounding box center [315, 195] width 22 height 8
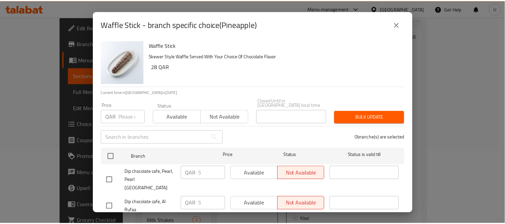
scroll to position [31, 0]
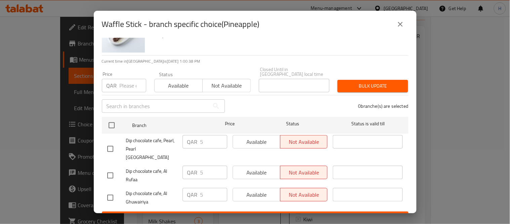
click at [297, 135] on div "Available Not available" at bounding box center [280, 141] width 95 height 13
click at [297, 138] on div "Available Not available" at bounding box center [280, 141] width 95 height 13
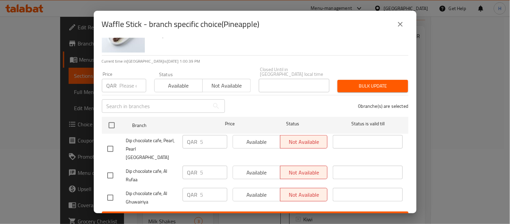
click at [297, 138] on div "Available Not available" at bounding box center [280, 141] width 95 height 13
click at [399, 21] on icon "close" at bounding box center [400, 24] width 8 height 8
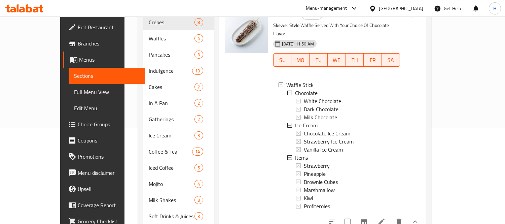
scroll to position [107, 0]
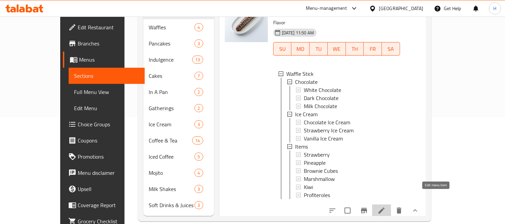
click at [385, 206] on icon at bounding box center [381, 210] width 8 height 8
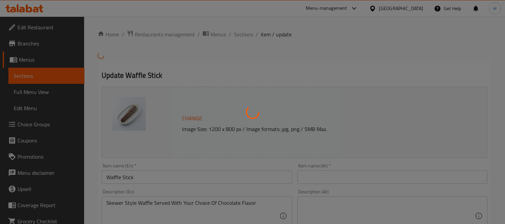
type input "جرعة شوكولاتة"
type input "1"
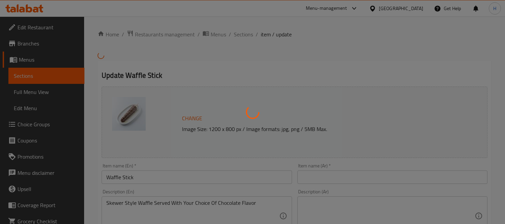
type input "6"
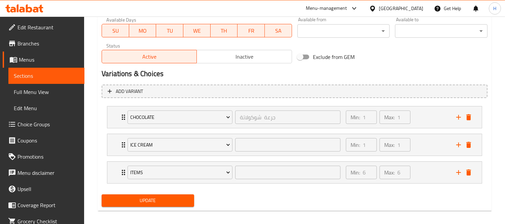
scroll to position [327, 0]
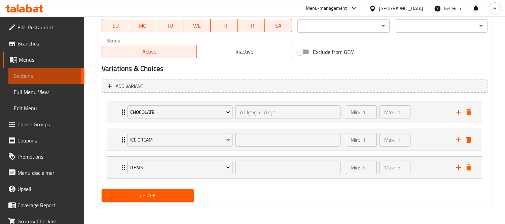
click at [44, 75] on span "Sections" at bounding box center [46, 76] width 65 height 8
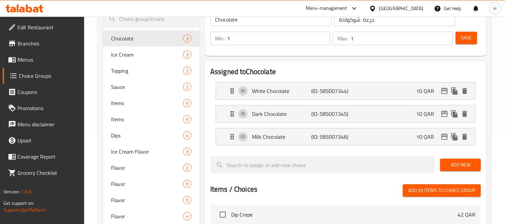
scroll to position [75, 0]
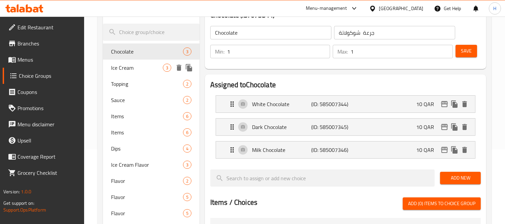
click at [133, 69] on span "Ice Cream" at bounding box center [137, 68] width 52 height 8
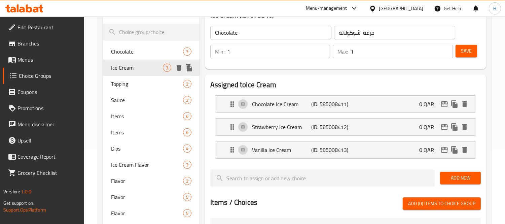
type input "Ice Cream"
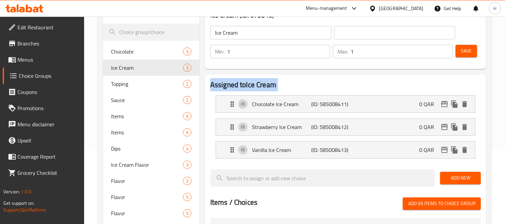
drag, startPoint x: 503, startPoint y: 48, endPoint x: 489, endPoint y: 128, distance: 82.0
click at [489, 128] on div "Home / Restaurants management / Choice Groups Choice Groups Choice Groups Choco…" at bounding box center [294, 221] width 421 height 559
click at [485, 84] on div "Assigned to Ice Cream Chocolate Ice Cream (ID: 585008411) 0 QAR Name (En) Choco…" at bounding box center [345, 214] width 281 height 280
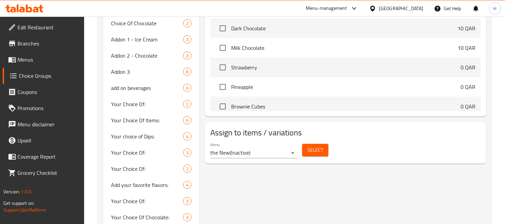
scroll to position [351, 0]
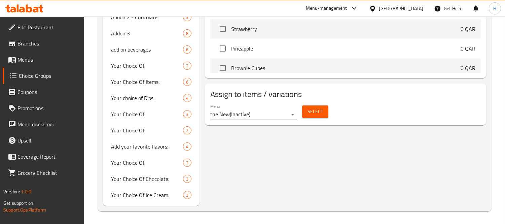
click at [308, 110] on span "Select" at bounding box center [314, 111] width 15 height 8
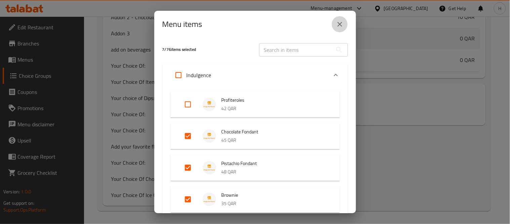
click at [341, 26] on icon "close" at bounding box center [340, 24] width 8 height 8
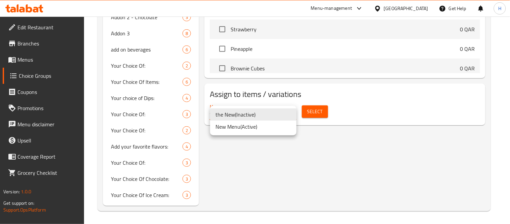
click at [266, 125] on li "New Menu ( Active )" at bounding box center [253, 126] width 86 height 12
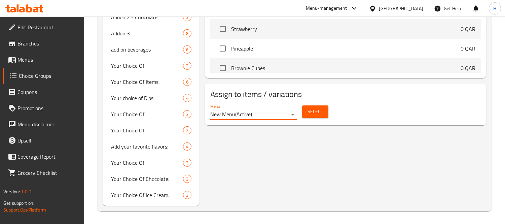
click at [313, 108] on span "Select" at bounding box center [314, 111] width 15 height 8
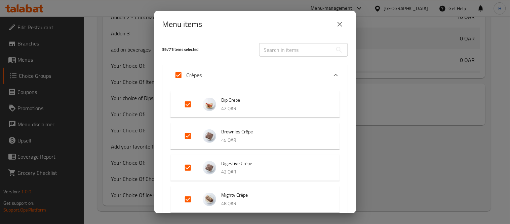
click at [333, 25] on button "close" at bounding box center [340, 24] width 16 height 16
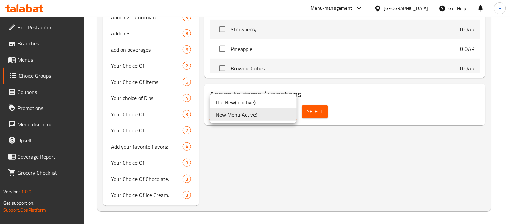
drag, startPoint x: 315, startPoint y: 142, endPoint x: 317, endPoint y: 122, distance: 20.3
click at [315, 143] on div at bounding box center [255, 112] width 510 height 224
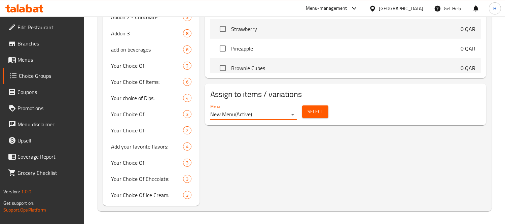
click at [316, 113] on span "Select" at bounding box center [314, 111] width 15 height 8
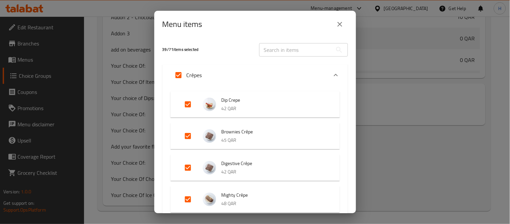
click at [347, 23] on button "close" at bounding box center [340, 24] width 16 height 16
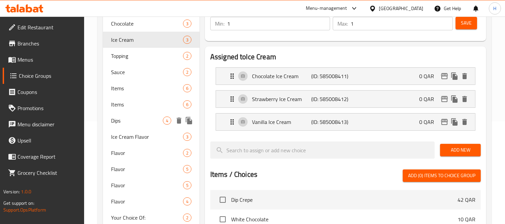
scroll to position [89, 0]
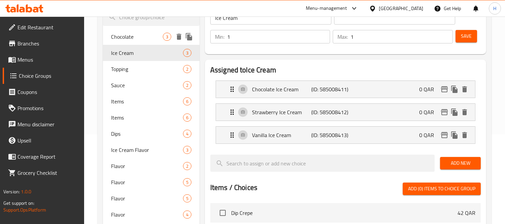
click at [142, 42] on div "Chocolate 3" at bounding box center [151, 37] width 96 height 16
type input "Chocolate"
type input "جرعة شوكولاتة"
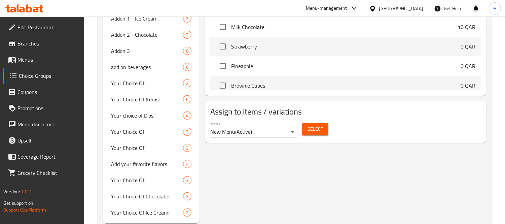
scroll to position [351, 0]
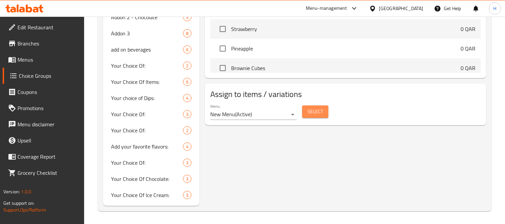
click at [323, 109] on button "Select" at bounding box center [315, 111] width 26 height 12
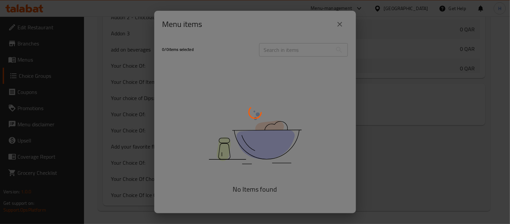
click at [348, 26] on div at bounding box center [255, 112] width 510 height 224
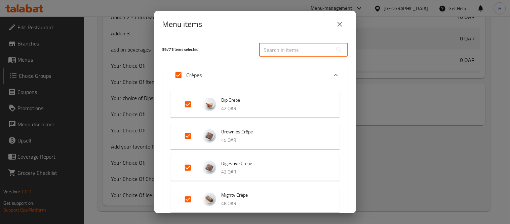
click at [291, 51] on input "text" at bounding box center [295, 49] width 73 height 13
paste input "Waffle stick"
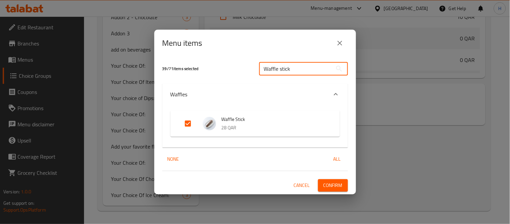
type input "Waffle stick"
click at [338, 46] on icon "close" at bounding box center [340, 43] width 8 height 8
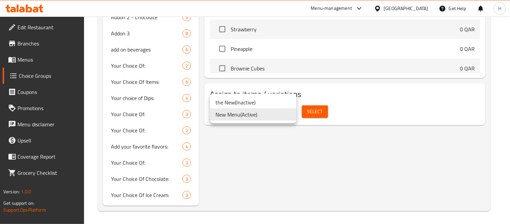
click at [278, 147] on div at bounding box center [255, 112] width 510 height 224
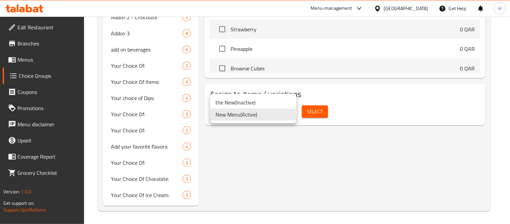
click at [308, 111] on div at bounding box center [255, 112] width 510 height 224
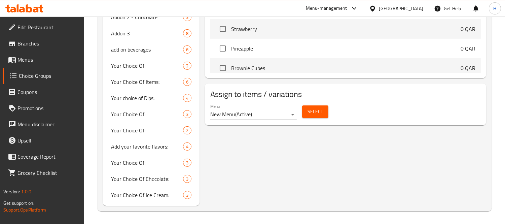
click at [308, 111] on span "Select" at bounding box center [314, 111] width 15 height 8
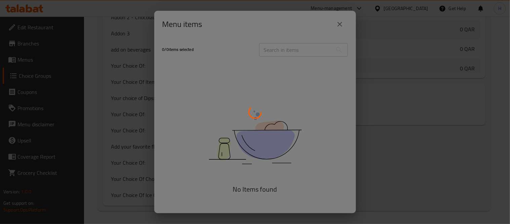
click at [287, 48] on div at bounding box center [255, 112] width 510 height 224
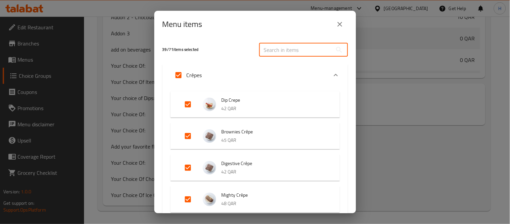
click at [287, 48] on input "text" at bounding box center [295, 49] width 73 height 13
paste input "Waffle stick"
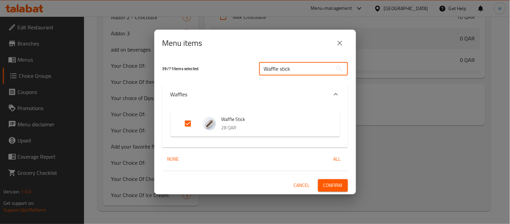
type input "Waffle stick"
click at [190, 122] on input "Expand" at bounding box center [188, 123] width 16 height 16
checkbox input "false"
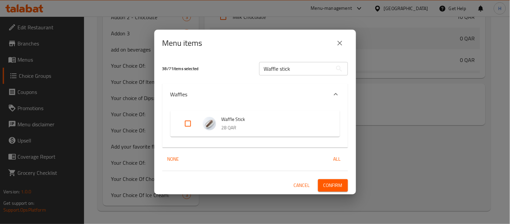
click at [337, 192] on div "38 / 71 items selected Waffle stick ​ Waffles Waffle Stick 28 QAR None All Canc…" at bounding box center [255, 124] width 202 height 137
click at [338, 187] on span "Confirm" at bounding box center [332, 185] width 19 height 8
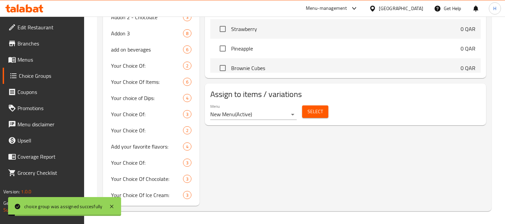
click at [313, 111] on span "Select" at bounding box center [314, 111] width 15 height 8
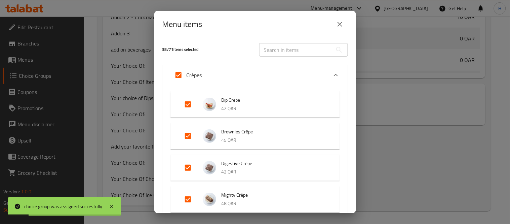
click at [300, 49] on input "text" at bounding box center [295, 49] width 73 height 13
paste input "Waffle stick"
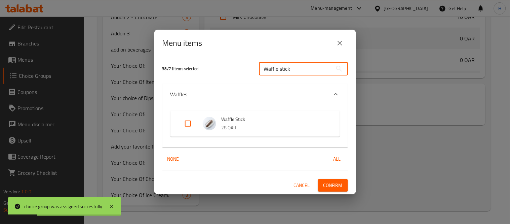
type input "Waffle stick"
click at [190, 121] on input "Expand" at bounding box center [188, 123] width 16 height 16
checkbox input "true"
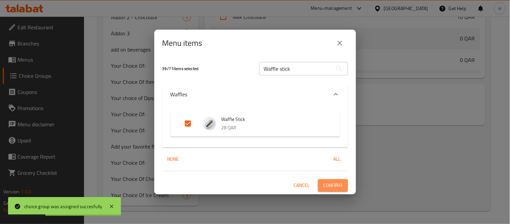
click at [330, 181] on span "Confirm" at bounding box center [332, 185] width 19 height 8
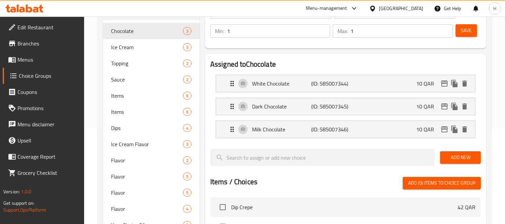
scroll to position [15, 0]
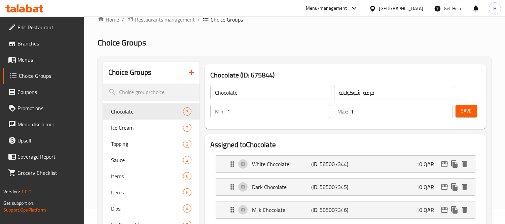
click at [52, 62] on span "Menus" at bounding box center [48, 59] width 62 height 8
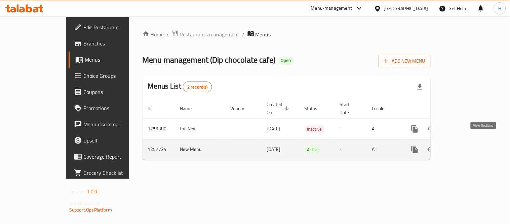
click at [471, 146] on link "enhanced table" at bounding box center [463, 149] width 16 height 16
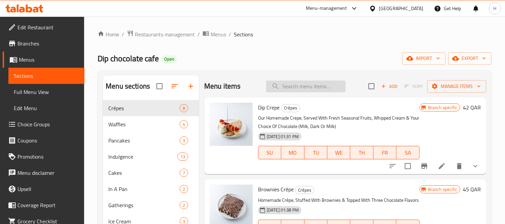
click at [310, 86] on input "search" at bounding box center [305, 86] width 79 height 12
paste input "Waffle stick"
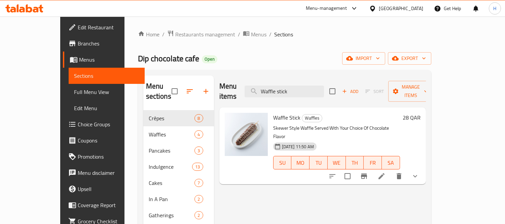
type input "Waffle stick"
click at [385, 172] on icon at bounding box center [381, 176] width 8 height 8
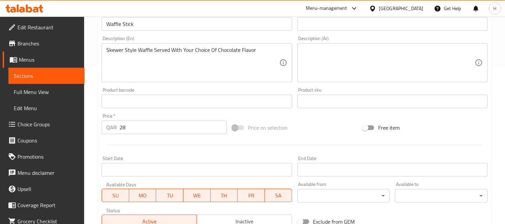
scroll to position [37, 0]
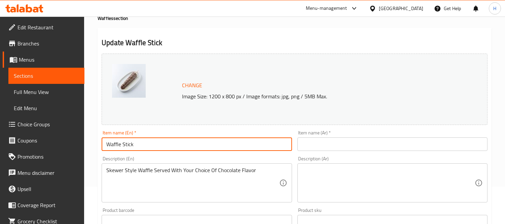
click at [137, 144] on input "Waffle Stick" at bounding box center [197, 143] width 190 height 13
